Goal: Transaction & Acquisition: Purchase product/service

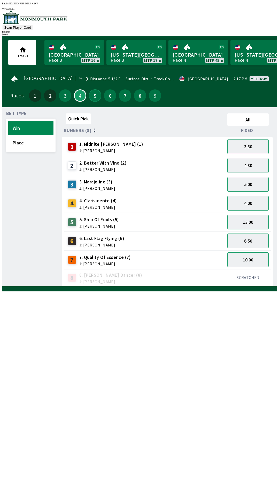
click at [93, 97] on button "5" at bounding box center [95, 95] width 12 height 12
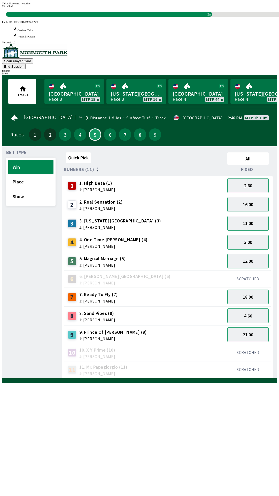
click at [171, 361] on div "11 11. Mr. Papagiorgio (11) J: [PERSON_NAME]" at bounding box center [144, 369] width 161 height 17
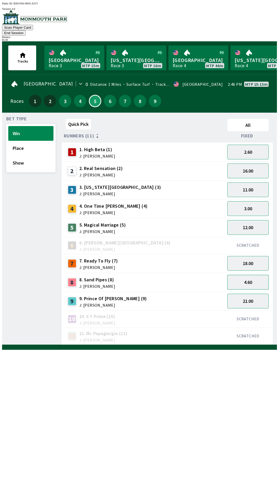
click at [248, 277] on button "4.60" at bounding box center [247, 282] width 41 height 15
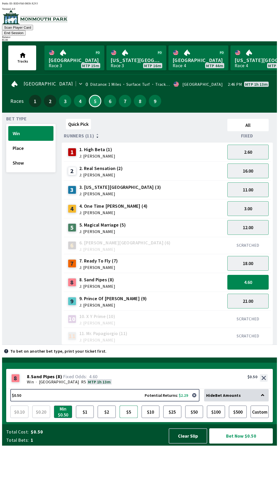
click at [131, 418] on button "$5" at bounding box center [129, 412] width 18 height 12
click at [247, 444] on button "Bet Now $5.00" at bounding box center [241, 435] width 64 height 15
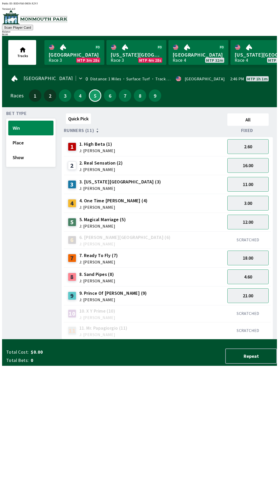
click at [238, 340] on div "Quick Pick All Runners (11) Fixed 1 1. High Beta (1) J: [PERSON_NAME] 2.60 2 2.…" at bounding box center [169, 225] width 215 height 228
click at [81, 96] on button "4" at bounding box center [80, 95] width 12 height 12
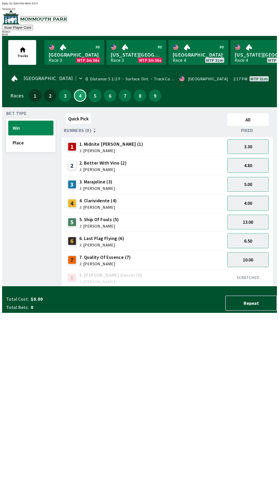
click at [92, 96] on button "5" at bounding box center [95, 95] width 12 height 12
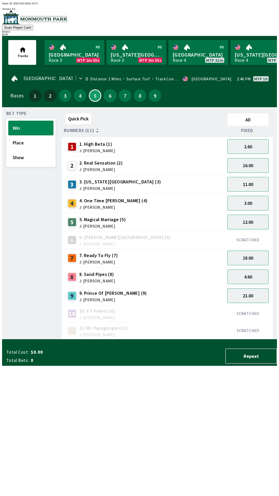
click at [106, 91] on button "6" at bounding box center [110, 95] width 12 height 12
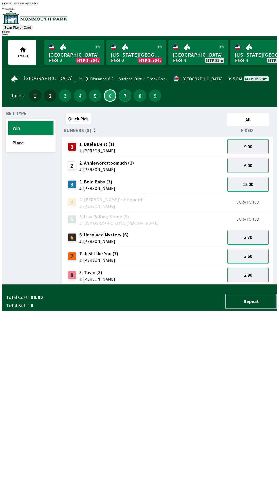
click at [125, 93] on button "7" at bounding box center [125, 95] width 12 height 12
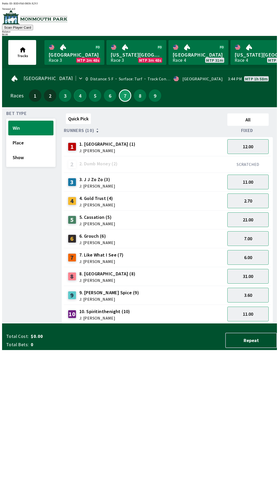
click at [79, 95] on button "4" at bounding box center [80, 95] width 12 height 12
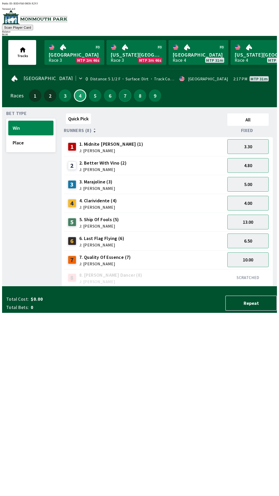
click at [125, 95] on button "7" at bounding box center [125, 95] width 12 height 12
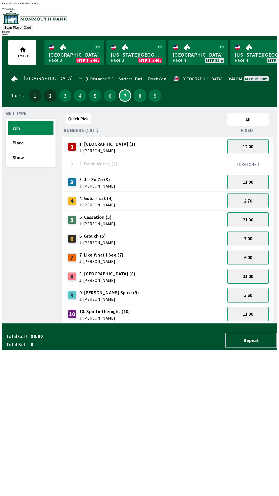
click at [139, 94] on button "8" at bounding box center [140, 95] width 12 height 12
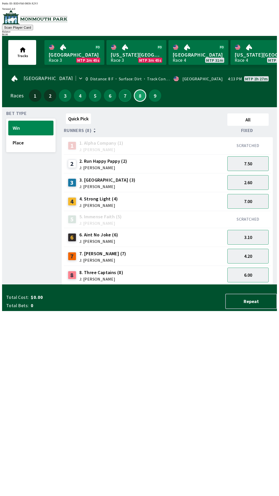
click at [119, 96] on button "7" at bounding box center [125, 95] width 12 height 12
